Goal: Information Seeking & Learning: Learn about a topic

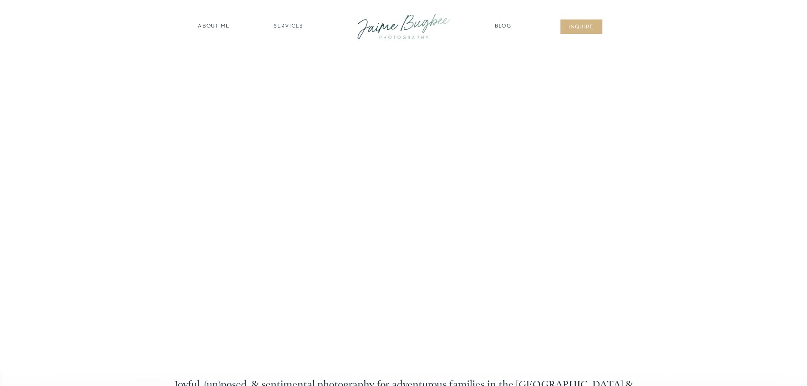
click at [293, 26] on nav "SERVICES" at bounding box center [289, 26] width 48 height 8
click at [301, 96] on nav "FOR PHOTOGS" at bounding box center [288, 98] width 65 height 8
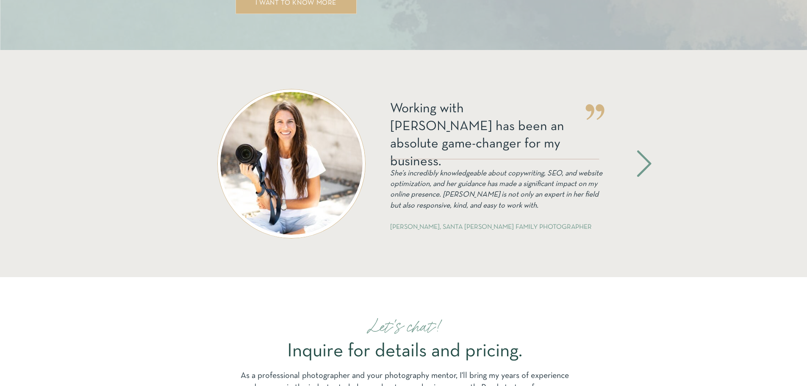
scroll to position [1568, 0]
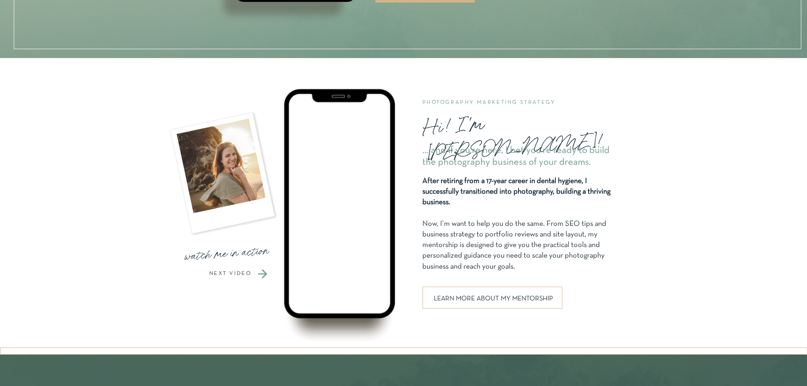
scroll to position [890, 0]
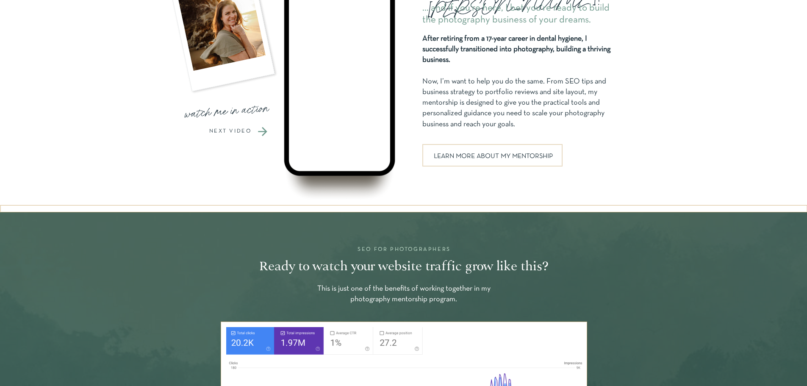
click at [470, 154] on p "LEARN MORE ABOUT MY MENTORSHIP" at bounding box center [493, 155] width 125 height 5
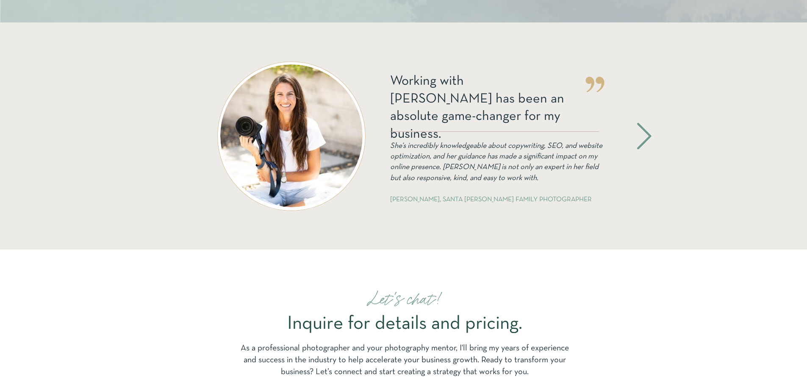
scroll to position [1494, 0]
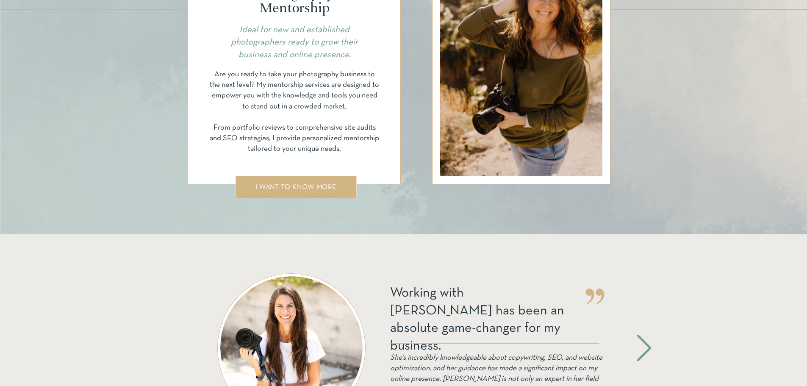
click at [289, 186] on div "I WANT TO KNOW MORE" at bounding box center [296, 187] width 97 height 6
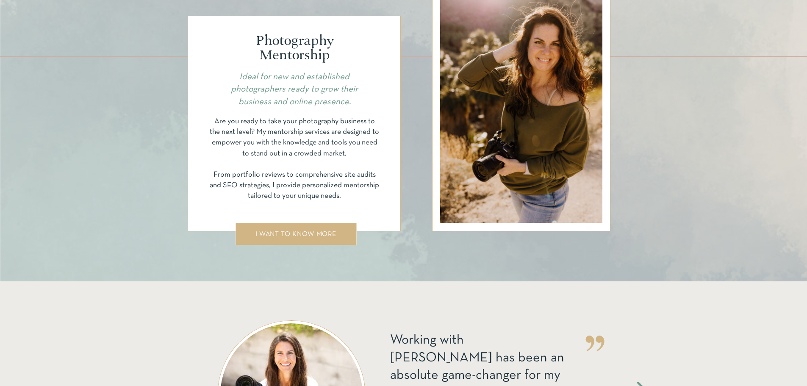
scroll to position [1659, 0]
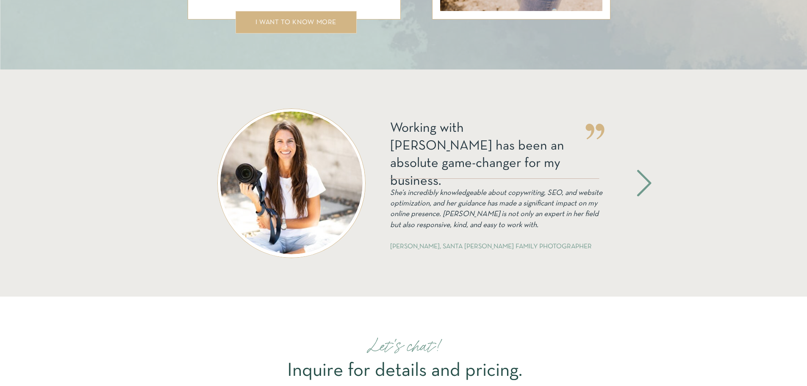
click at [644, 181] on icon at bounding box center [644, 182] width 34 height 31
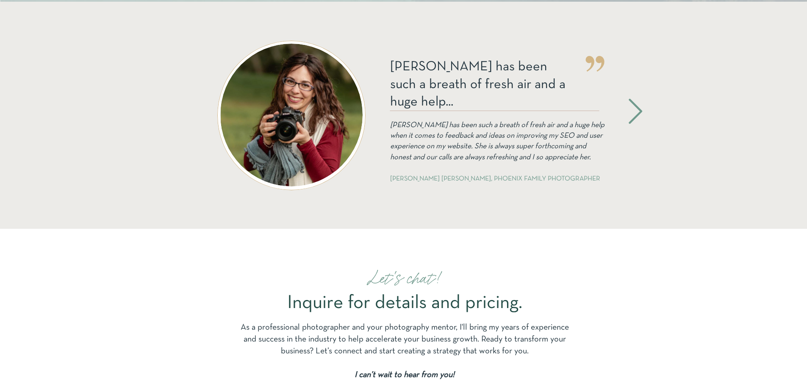
scroll to position [1728, 0]
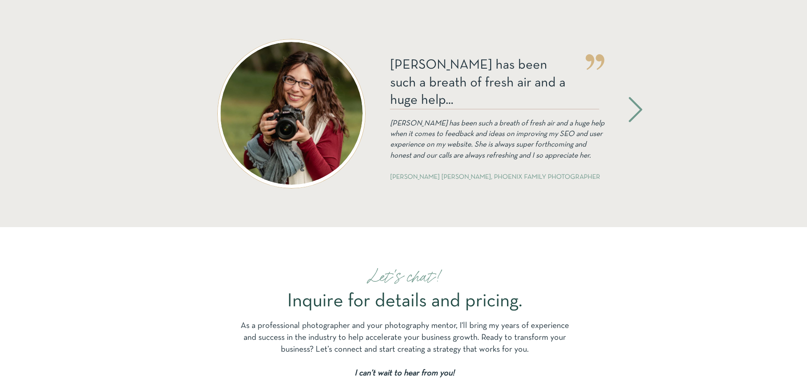
click at [630, 105] on icon at bounding box center [636, 109] width 30 height 33
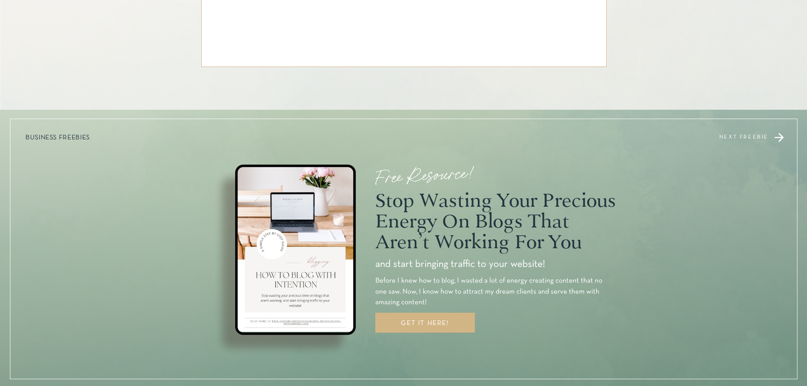
scroll to position [2406, 0]
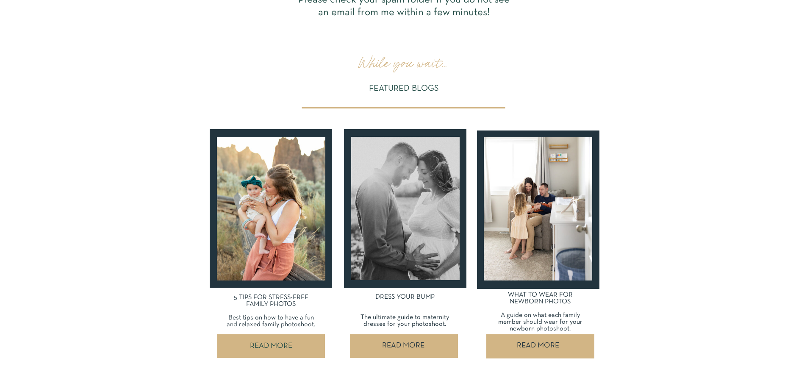
scroll to position [381, 0]
